Goal: Navigation & Orientation: Find specific page/section

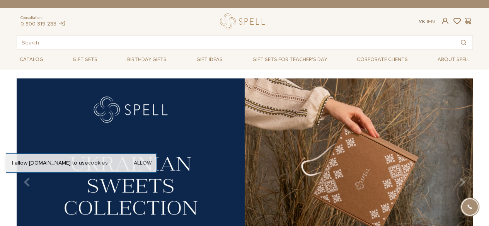
click at [419, 24] on link "Ук" at bounding box center [422, 21] width 7 height 7
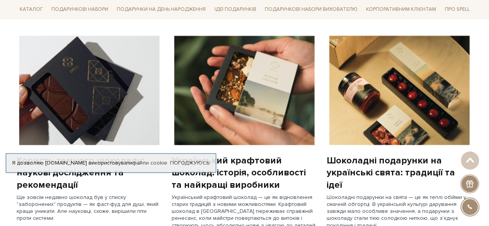
scroll to position [606, 0]
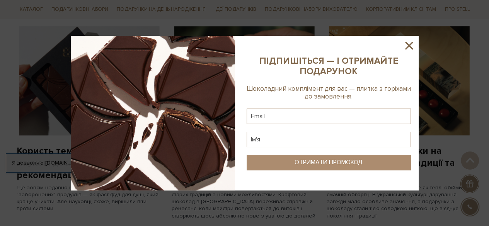
click at [410, 46] on icon at bounding box center [409, 45] width 13 height 13
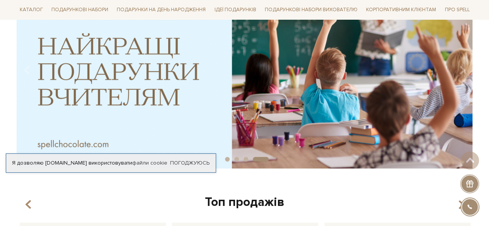
scroll to position [0, 0]
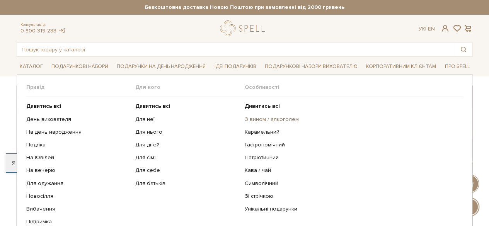
click at [257, 121] on link "З вином / алкоголем" at bounding box center [351, 119] width 213 height 7
click at [39, 144] on link "Подяка" at bounding box center [78, 145] width 104 height 7
